Goal: Information Seeking & Learning: Find contact information

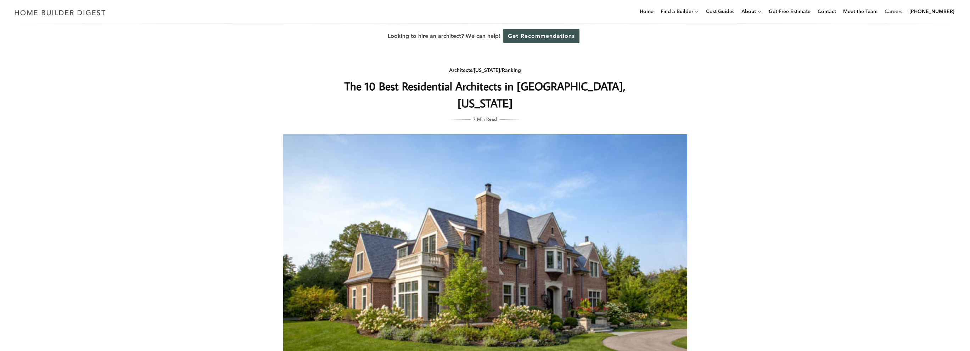
click at [897, 11] on link "Careers" at bounding box center [892, 11] width 23 height 23
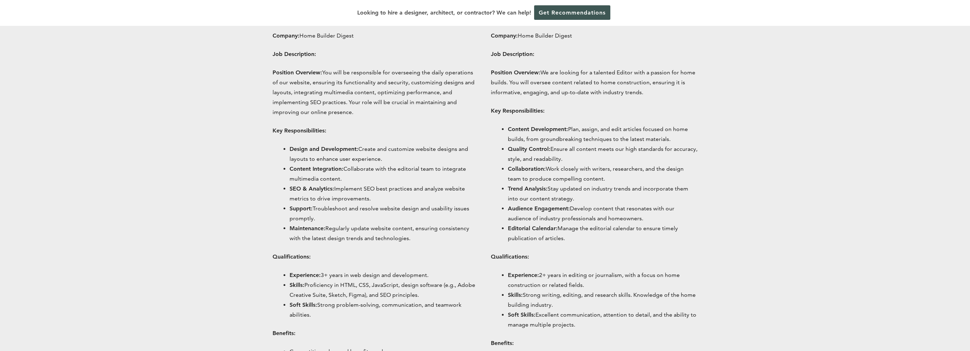
scroll to position [354, 0]
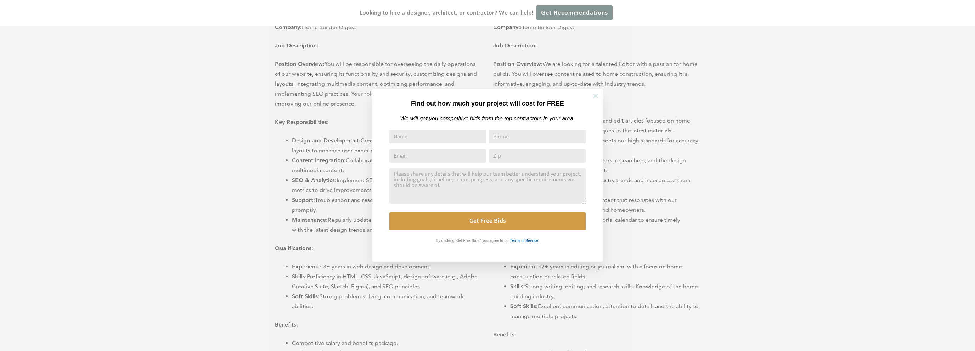
click at [593, 96] on icon at bounding box center [596, 96] width 8 height 8
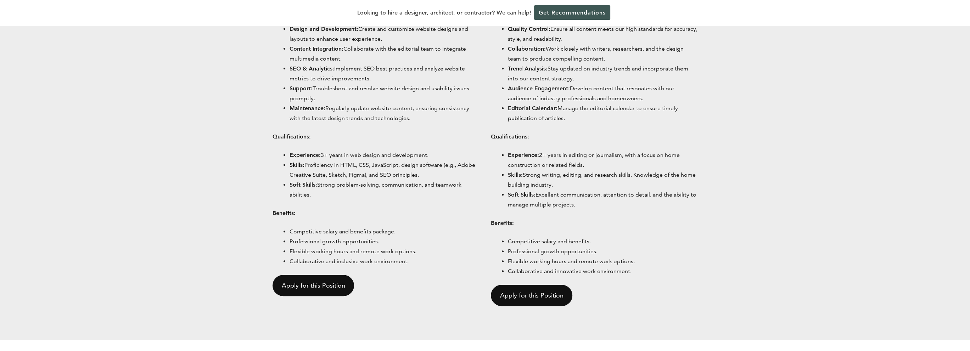
scroll to position [531, 0]
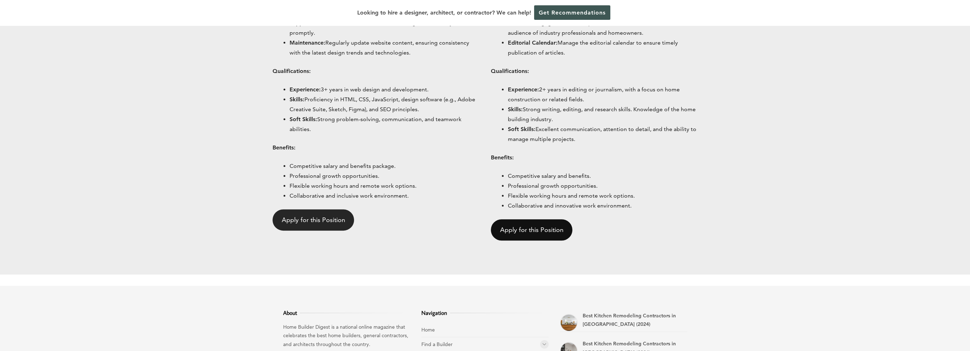
click at [310, 219] on link "Apply for this Position" at bounding box center [313, 219] width 82 height 21
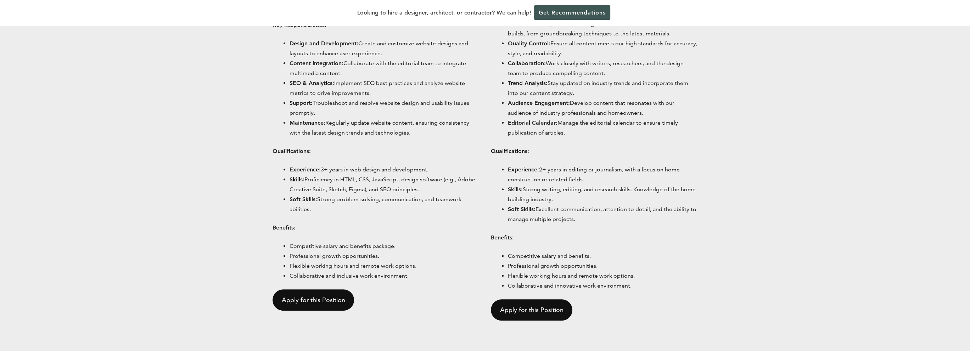
scroll to position [443, 0]
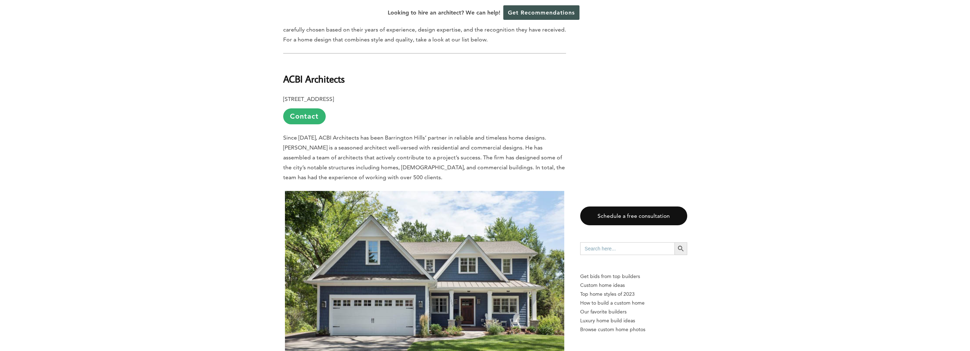
scroll to position [390, 0]
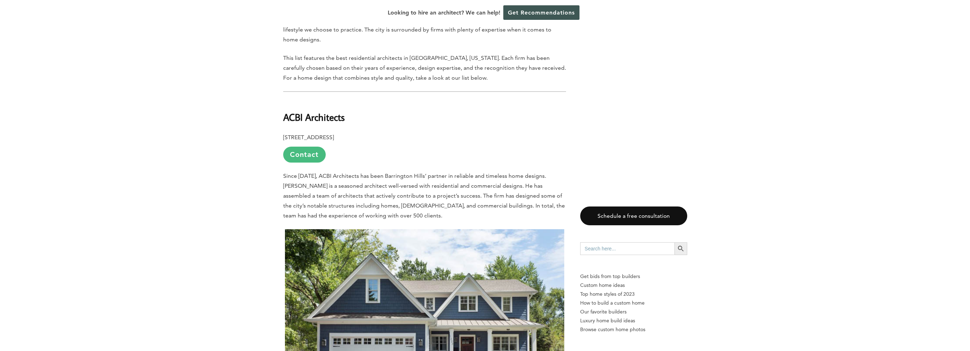
click at [311, 147] on link "Contact" at bounding box center [304, 155] width 43 height 16
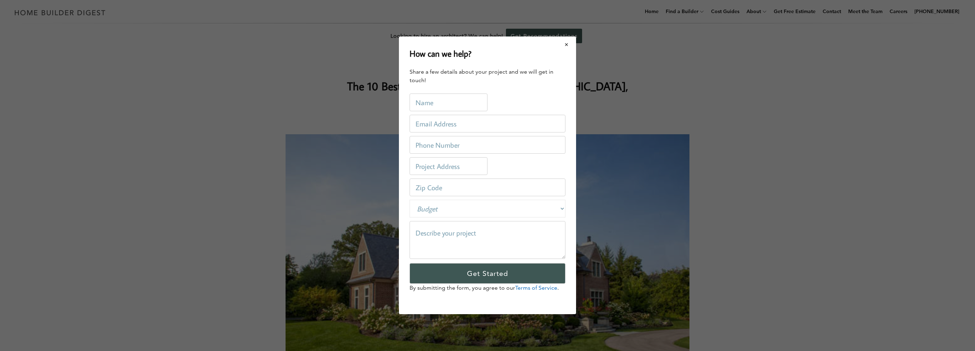
click at [565, 44] on button "Close modal" at bounding box center [566, 44] width 19 height 15
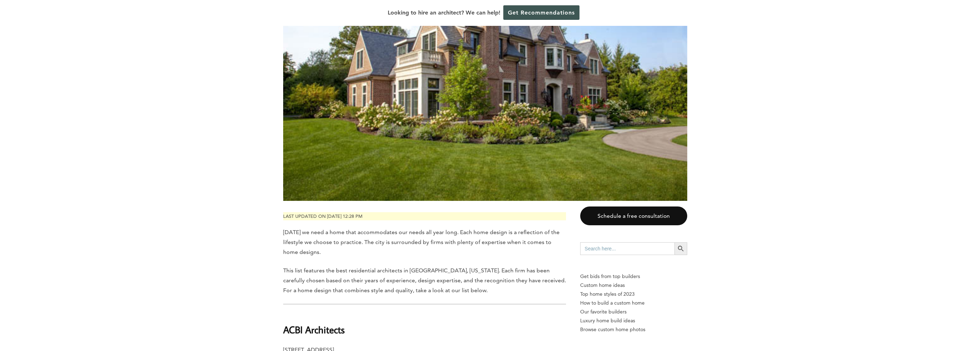
scroll to position [319, 0]
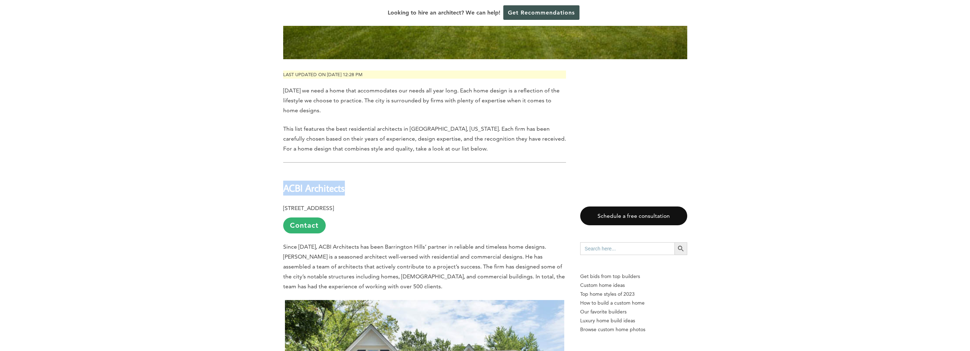
drag, startPoint x: 350, startPoint y: 173, endPoint x: 279, endPoint y: 174, distance: 70.5
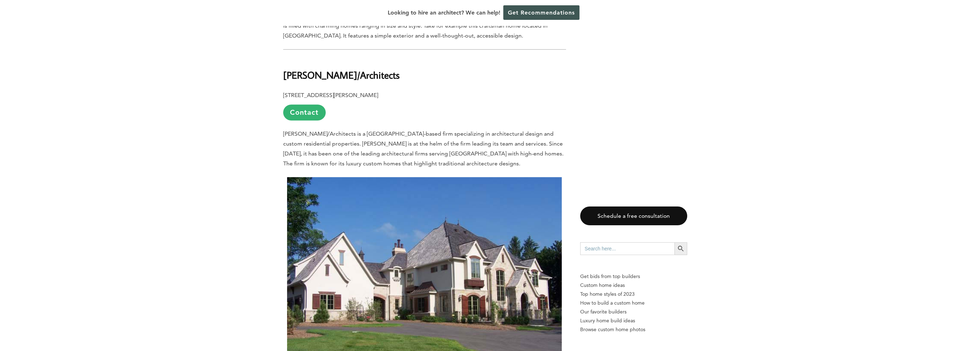
scroll to position [744, 0]
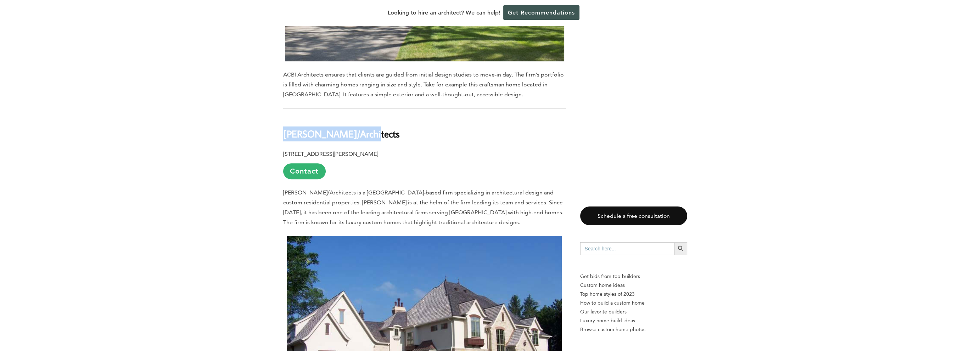
drag, startPoint x: 357, startPoint y: 117, endPoint x: 279, endPoint y: 114, distance: 78.0
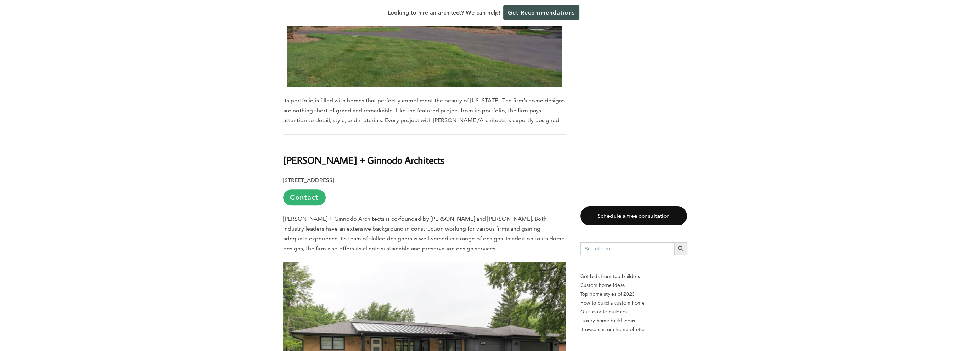
scroll to position [1098, 0]
drag, startPoint x: 405, startPoint y: 145, endPoint x: 283, endPoint y: 143, distance: 122.6
click at [283, 143] on h2 "Kingsley + Ginnodo Architects" at bounding box center [424, 155] width 283 height 24
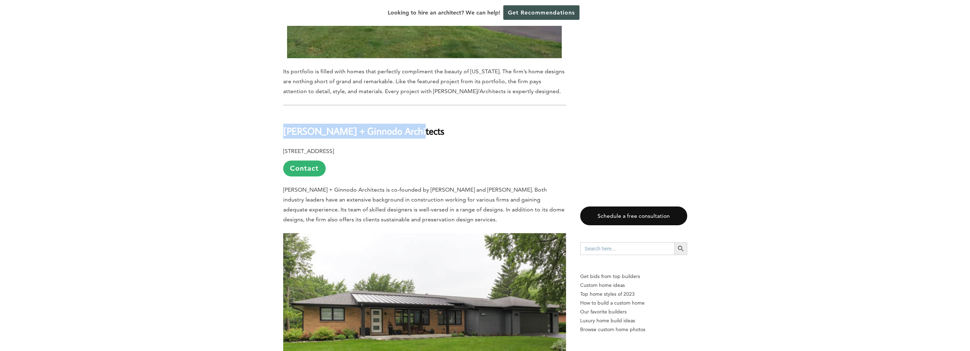
scroll to position [1169, 0]
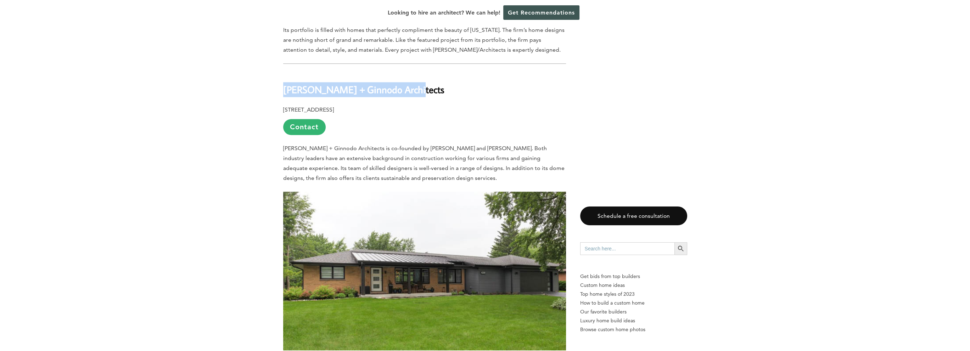
click at [416, 72] on h2 "Kingsley + Ginnodo Architects" at bounding box center [424, 84] width 283 height 24
drag, startPoint x: 407, startPoint y: 73, endPoint x: 283, endPoint y: 78, distance: 123.4
click at [283, 78] on h2 "Kingsley + Ginnodo Architects" at bounding box center [424, 84] width 283 height 24
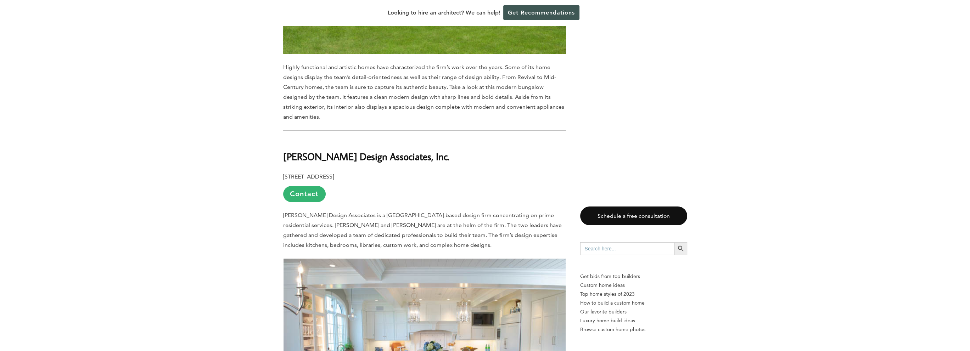
scroll to position [1523, 0]
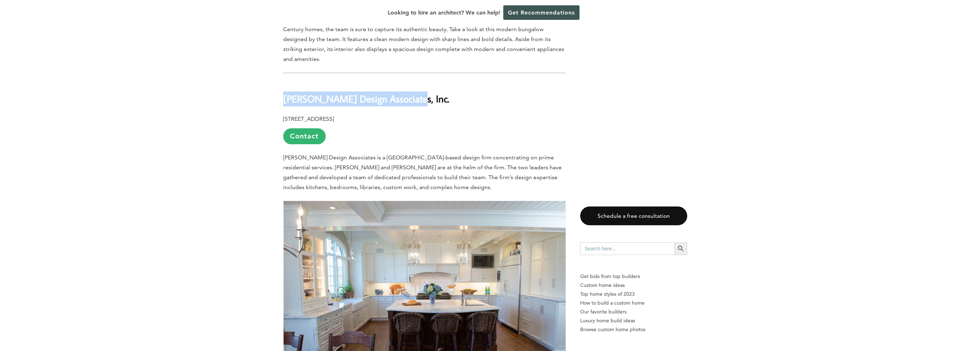
drag, startPoint x: 399, startPoint y: 84, endPoint x: 285, endPoint y: 88, distance: 114.5
click at [285, 88] on h2 "Briggs Design Associates, Inc." at bounding box center [424, 93] width 283 height 24
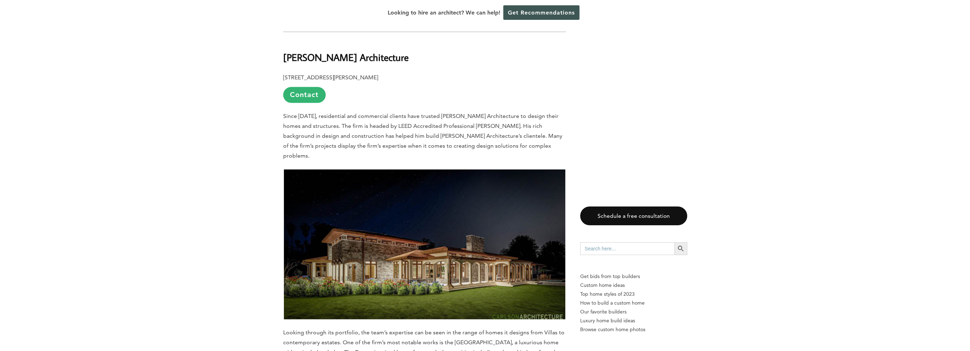
scroll to position [1948, 0]
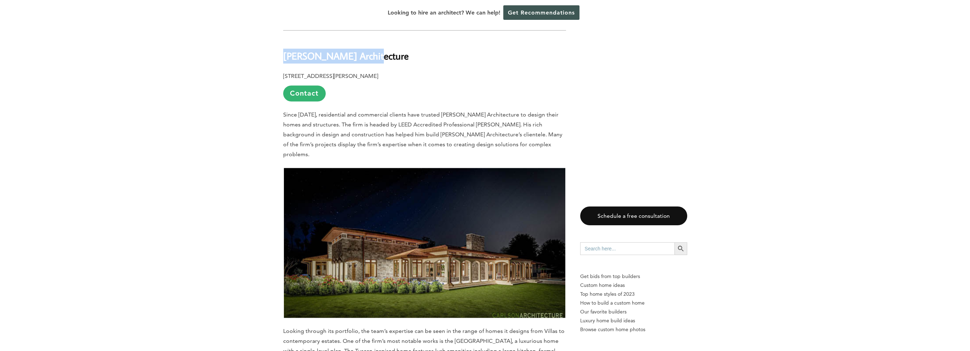
drag, startPoint x: 367, startPoint y: 30, endPoint x: 282, endPoint y: 32, distance: 84.7
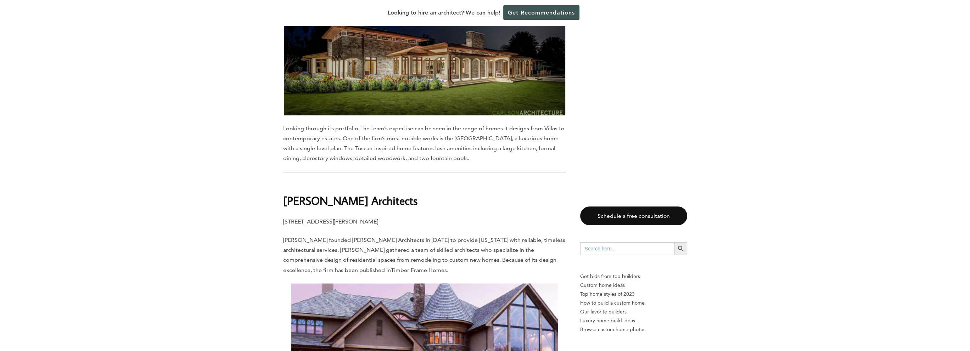
scroll to position [2232, 0]
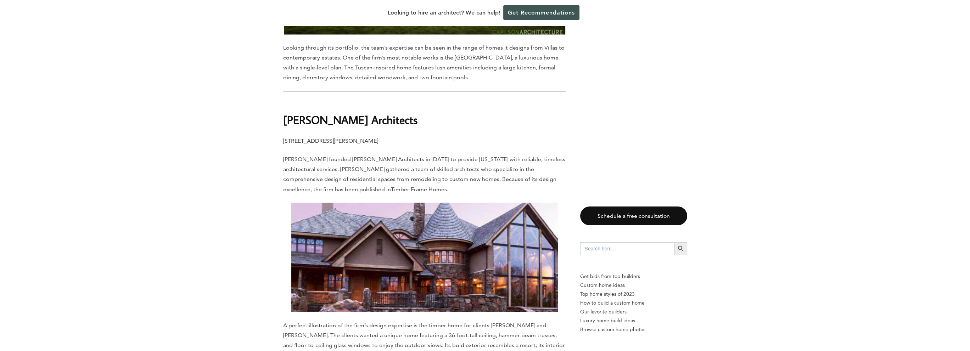
drag, startPoint x: 413, startPoint y: 81, endPoint x: 276, endPoint y: 85, distance: 137.5
click at [276, 85] on div "Last updated on May 22nd, 2024 at 12:28 pm Today we need a home that accommodat…" at bounding box center [485, 292] width 427 height 4293
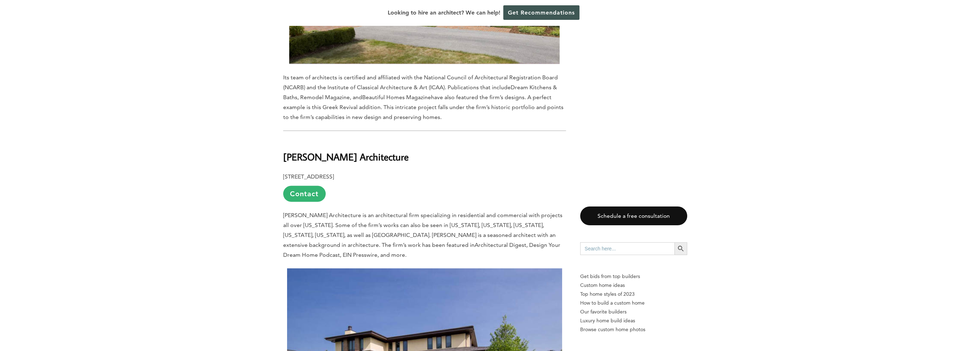
scroll to position [2869, 0]
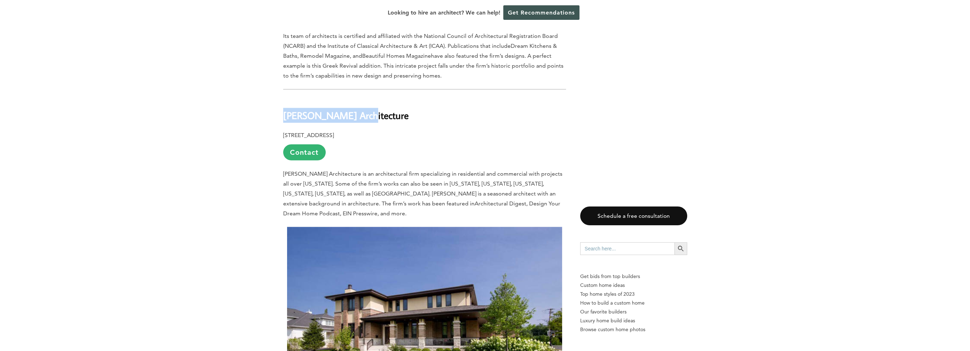
drag, startPoint x: 361, startPoint y: 80, endPoint x: 282, endPoint y: 81, distance: 78.7
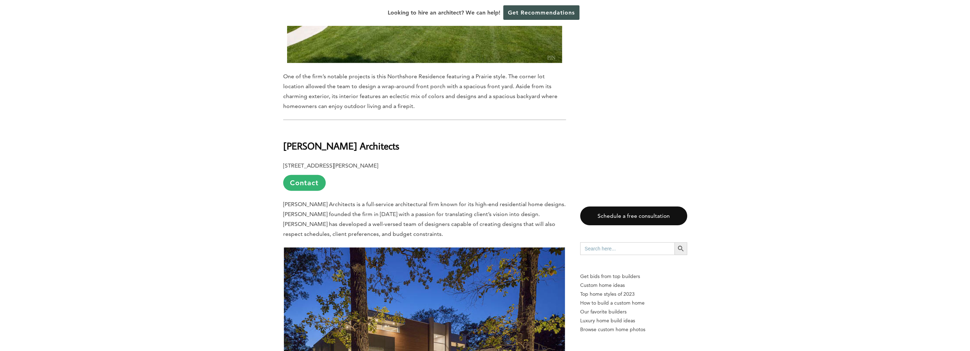
scroll to position [3259, 0]
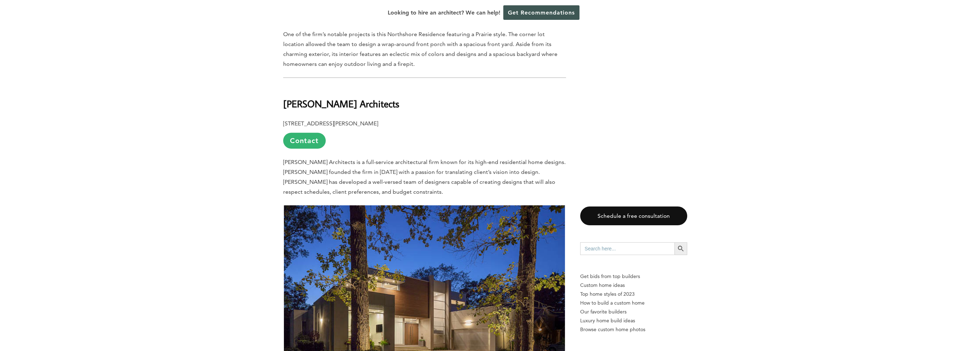
drag, startPoint x: 408, startPoint y: 59, endPoint x: 280, endPoint y: 59, distance: 127.5
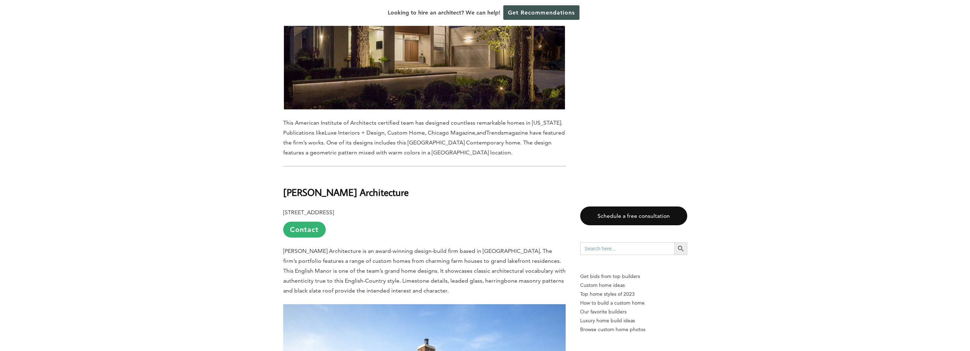
scroll to position [3649, 0]
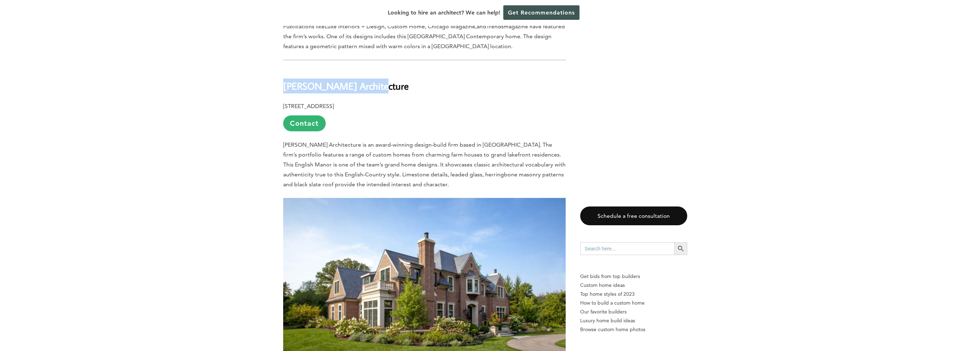
drag, startPoint x: 372, startPoint y: 40, endPoint x: 273, endPoint y: 36, distance: 98.9
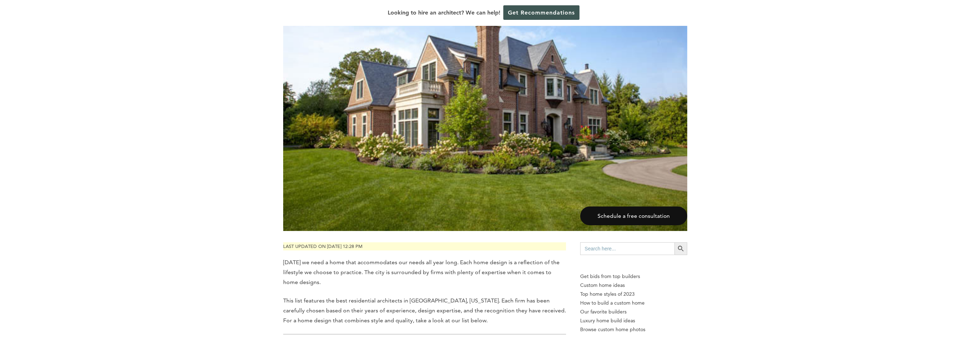
scroll to position [0, 0]
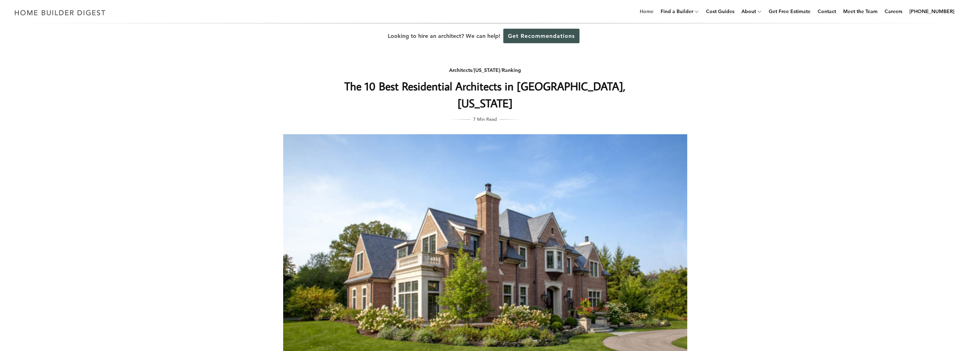
click at [650, 12] on link "Home" at bounding box center [646, 11] width 19 height 23
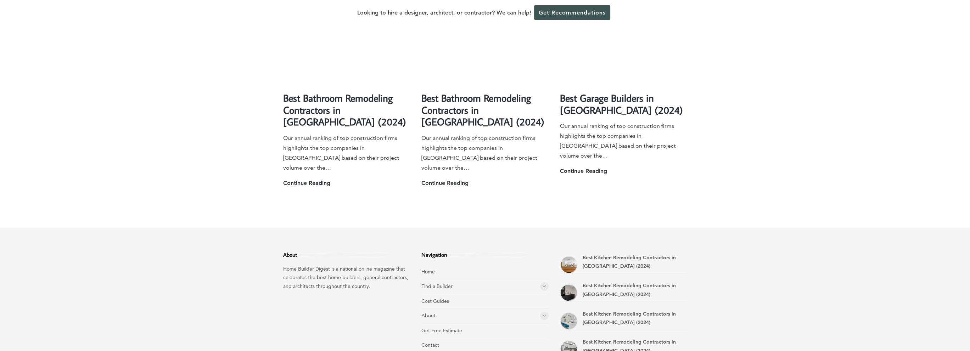
scroll to position [1952, 0]
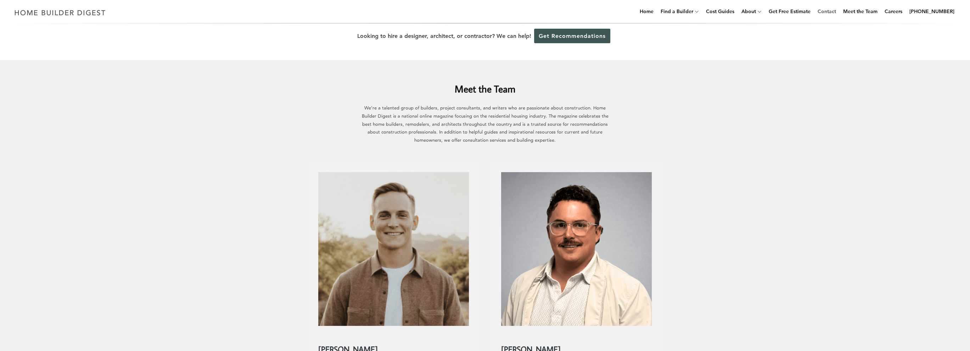
click at [839, 11] on link "Contact" at bounding box center [826, 11] width 24 height 23
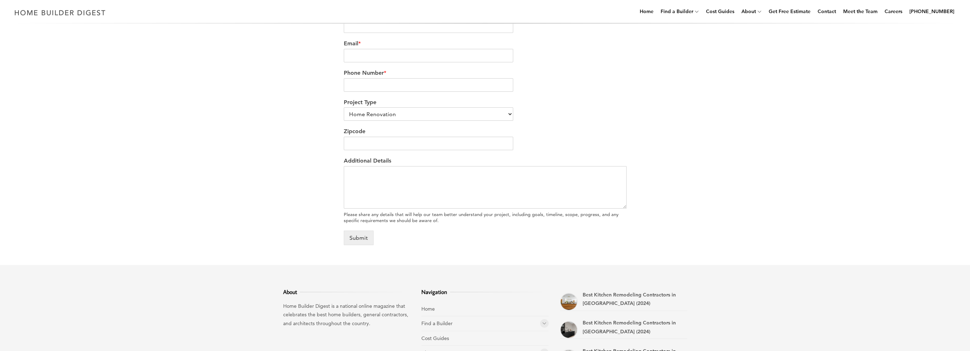
scroll to position [140, 0]
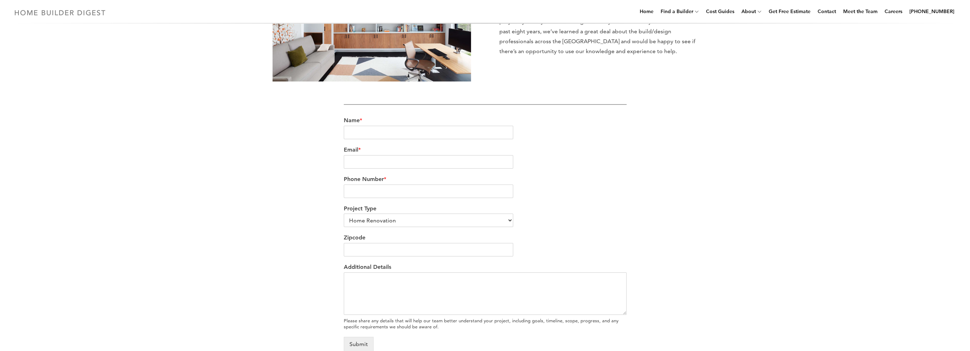
click at [52, 11] on img at bounding box center [59, 13] width 97 height 14
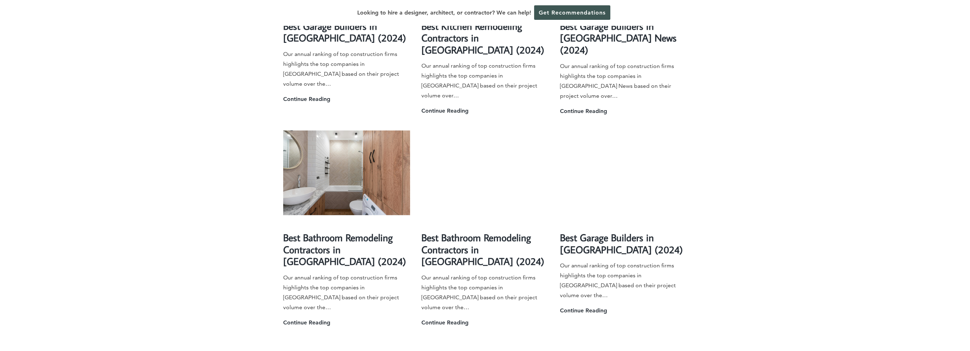
scroll to position [1811, 0]
